Goal: Transaction & Acquisition: Purchase product/service

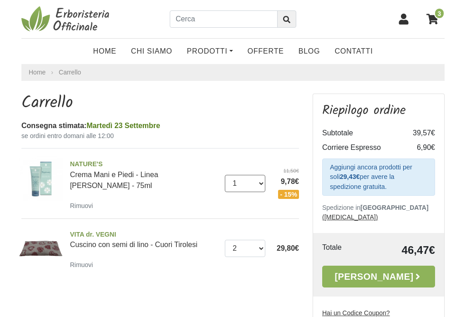
click at [258, 186] on select "0 (Rimuovi) 1" at bounding box center [245, 183] width 40 height 17
select select "0"
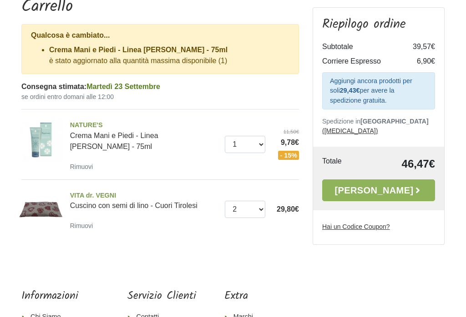
scroll to position [96, 0]
click at [259, 205] on select "0 ([GEOGRAPHIC_DATA]) 1 2" at bounding box center [245, 209] width 40 height 17
select select "1"
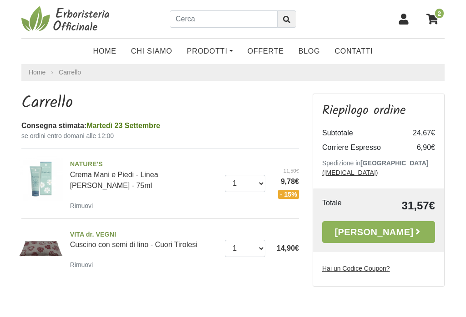
scroll to position [111, 0]
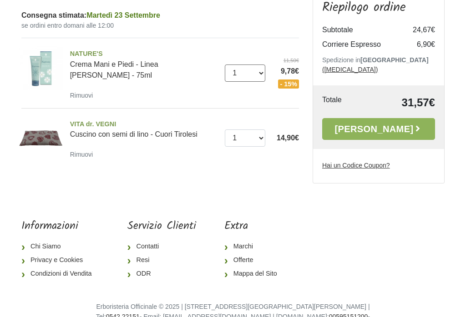
click at [258, 72] on select "0 (Rimuovi) 1" at bounding box center [245, 73] width 40 height 17
select select "0"
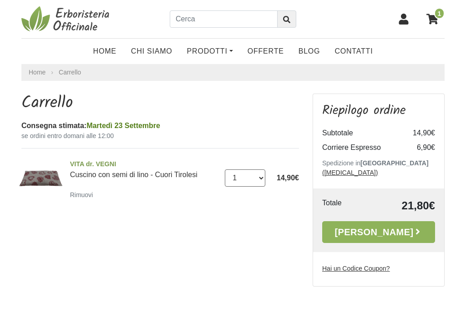
click at [260, 180] on select "0 ([GEOGRAPHIC_DATA]) 1 2" at bounding box center [245, 178] width 40 height 17
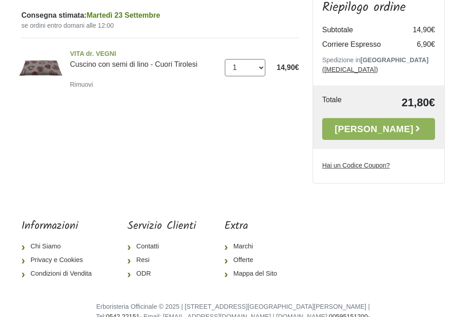
select select "0"
